Goal: Task Accomplishment & Management: Complete application form

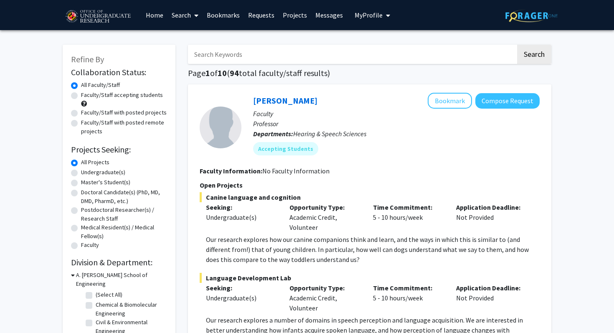
click at [366, 19] on span "My Profile" at bounding box center [368, 15] width 28 height 8
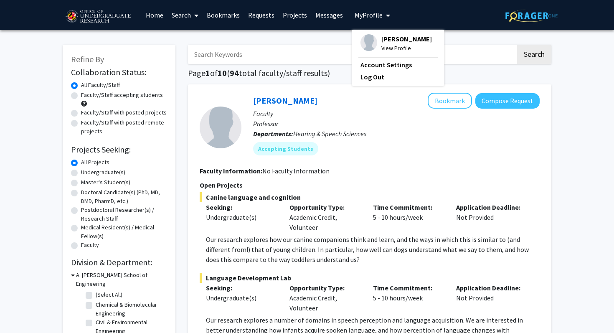
click at [402, 48] on span "View Profile" at bounding box center [406, 47] width 51 height 9
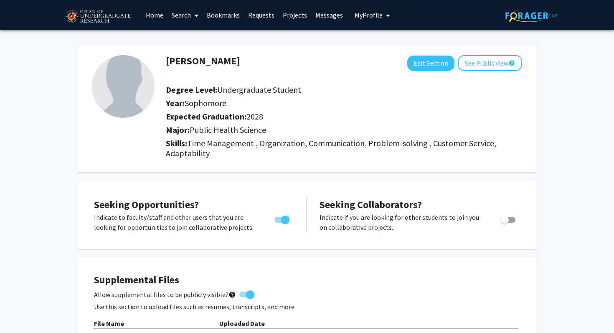
click at [221, 15] on link "Bookmarks" at bounding box center [222, 14] width 41 height 29
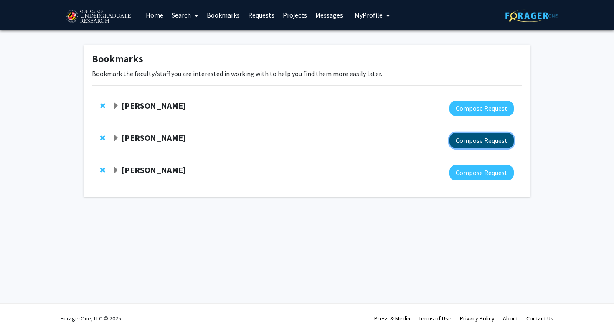
click at [477, 144] on button "Compose Request" at bounding box center [481, 140] width 64 height 15
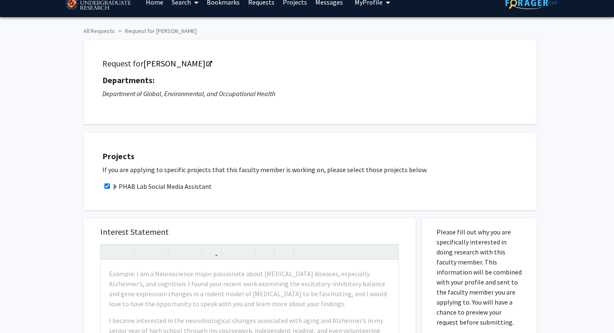
scroll to position [261, 0]
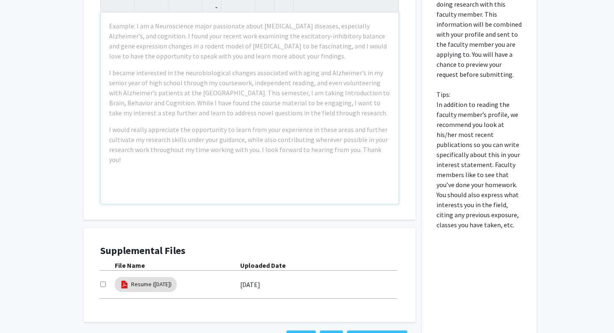
click at [377, 181] on div "Example: I am a Neuroscience major passionate about [MEDICAL_DATA] diseases, es…" at bounding box center [250, 108] width 298 height 191
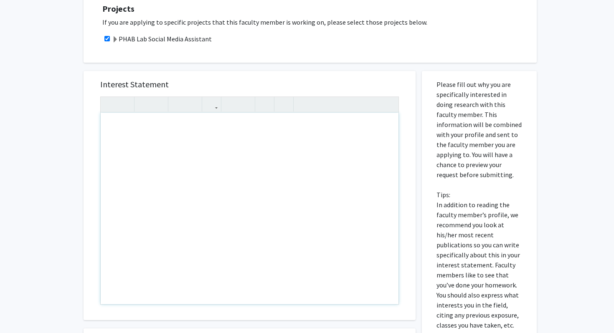
scroll to position [11, 0]
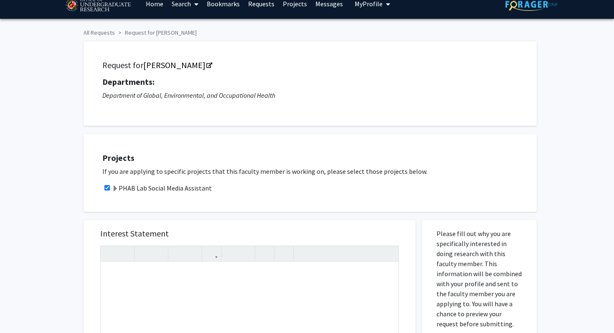
click at [384, 147] on div "Projects If you are applying to specific projects that this faculty member is w…" at bounding box center [315, 172] width 443 height 57
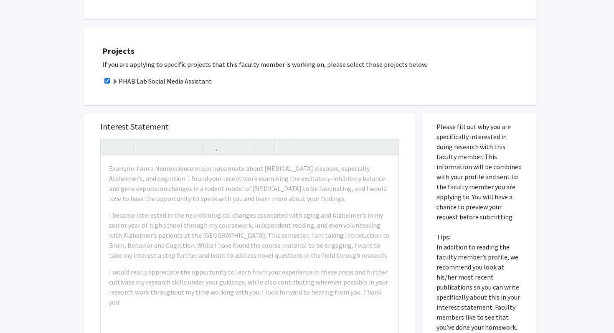
scroll to position [0, 0]
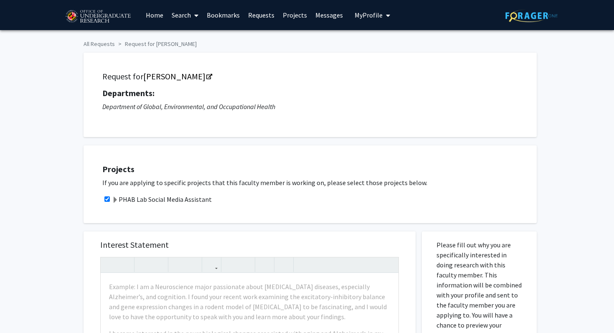
click at [265, 18] on link "Requests" at bounding box center [261, 14] width 35 height 29
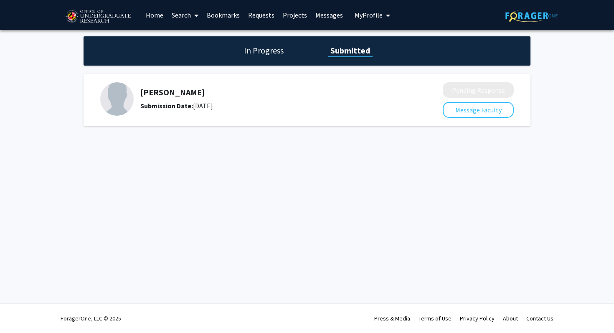
click at [292, 111] on div "[PERSON_NAME] Submission Date: [DATE]" at bounding box center [265, 98] width 331 height 33
click at [252, 52] on h1 "In Progress" at bounding box center [263, 51] width 45 height 12
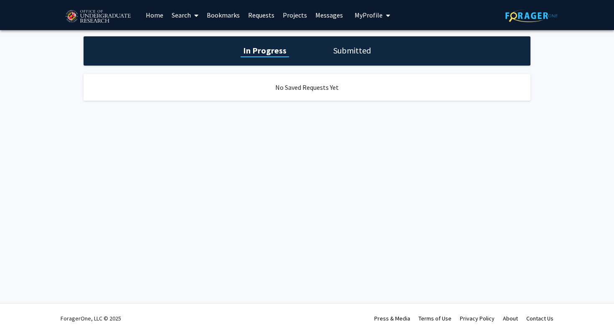
click at [229, 18] on link "Bookmarks" at bounding box center [222, 14] width 41 height 29
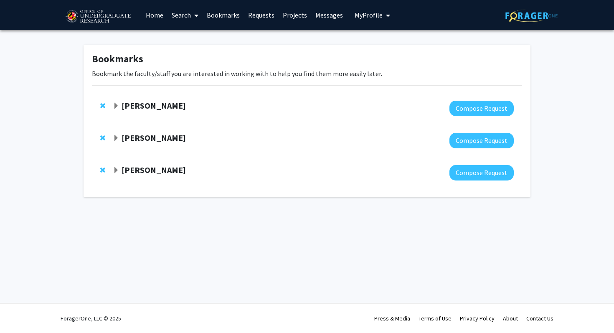
click at [397, 165] on div at bounding box center [313, 172] width 401 height 15
click at [166, 169] on strong "[PERSON_NAME]" at bounding box center [153, 169] width 64 height 10
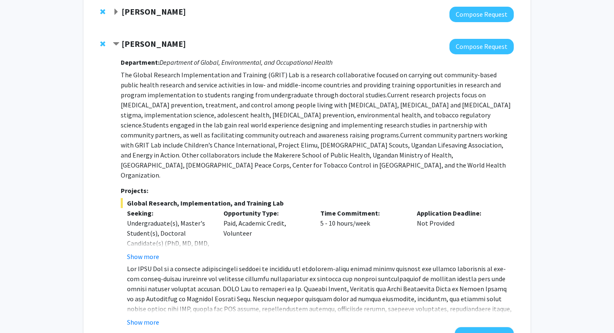
scroll to position [126, 0]
click at [148, 251] on button "Show more" at bounding box center [143, 256] width 32 height 10
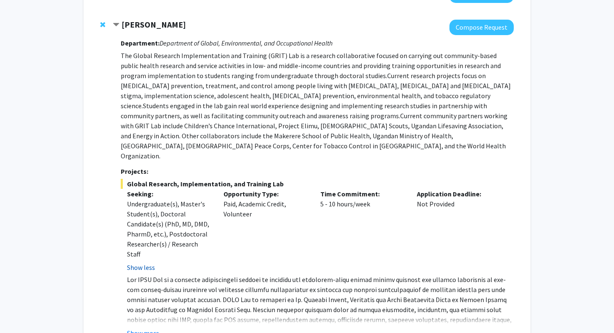
scroll to position [146, 0]
click at [144, 307] on div "Department: Department of Global, Environmental, and Occupational Health The Gl…" at bounding box center [317, 193] width 393 height 318
click at [147, 327] on button "Show more" at bounding box center [143, 332] width 32 height 10
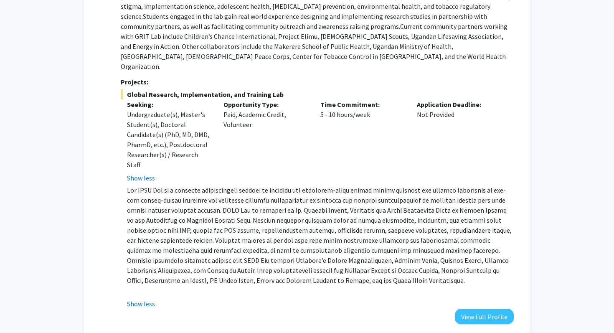
scroll to position [256, 0]
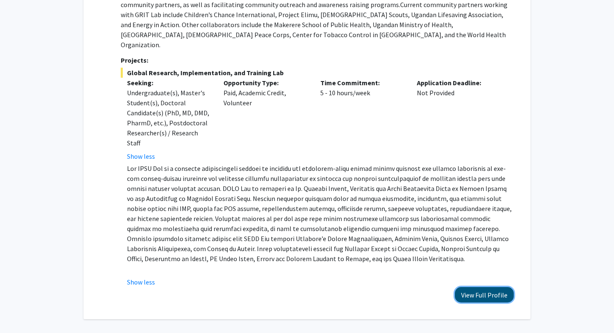
click at [498, 287] on button "View Full Profile" at bounding box center [484, 294] width 59 height 15
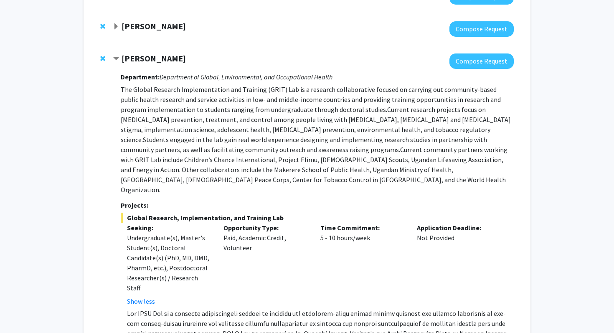
scroll to position [0, 0]
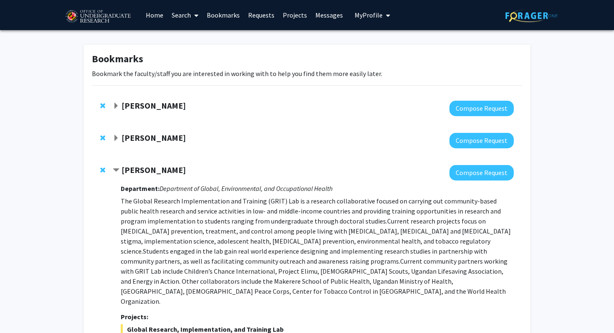
click at [117, 170] on span "Contract Heather Wipfli Bookmark" at bounding box center [116, 170] width 7 height 7
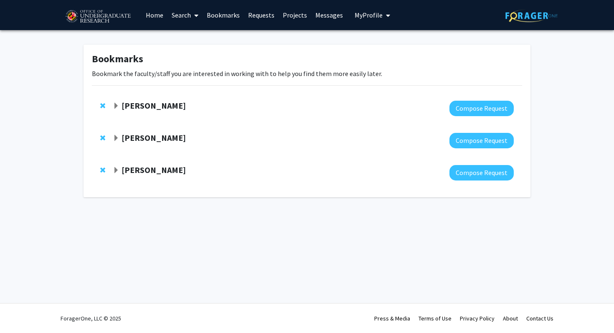
click at [132, 134] on strong "[PERSON_NAME]" at bounding box center [153, 137] width 64 height 10
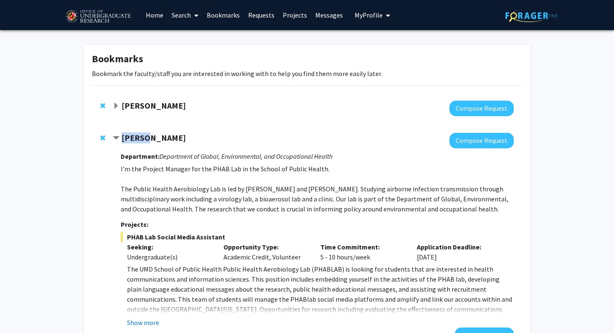
click at [132, 134] on strong "[PERSON_NAME]" at bounding box center [153, 137] width 64 height 10
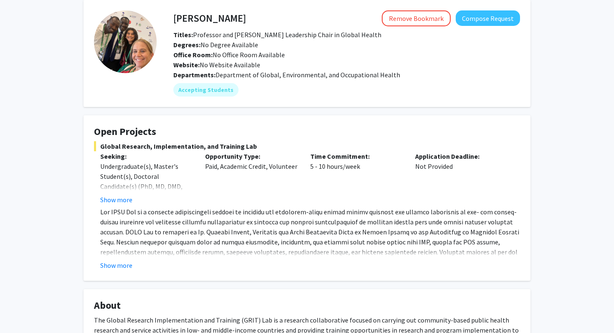
scroll to position [43, 0]
